Goal: Find contact information: Find contact information

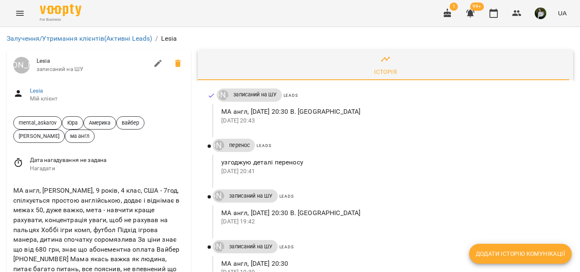
scroll to position [69, 0]
drag, startPoint x: 48, startPoint y: 232, endPoint x: 12, endPoint y: 227, distance: 35.9
copy link "+19803490957"
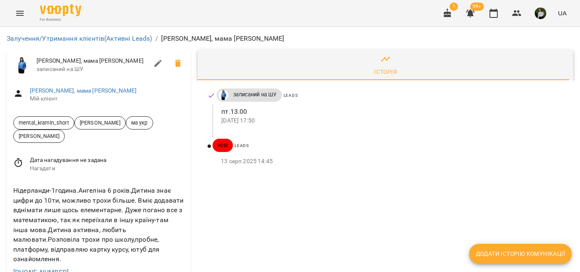
scroll to position [138, 0]
drag, startPoint x: 60, startPoint y: 132, endPoint x: 14, endPoint y: 133, distance: 46.1
click at [14, 266] on div "[PHONE_NUMBER]" at bounding box center [99, 272] width 174 height 13
copy link "[PHONE_NUMBER]"
